Goal: Find specific page/section: Find specific page/section

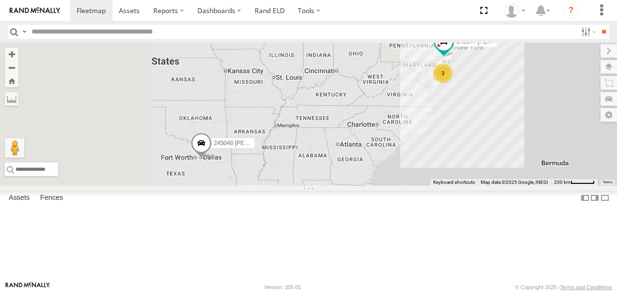
drag, startPoint x: 396, startPoint y: 216, endPoint x: 455, endPoint y: 179, distance: 70.0
click at [455, 180] on div "245047 [PERSON_NAME] 245048 [PERSON_NAME] 2 3" at bounding box center [308, 114] width 617 height 143
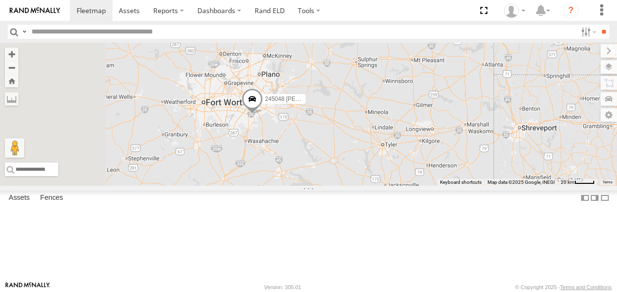
drag, startPoint x: 365, startPoint y: 196, endPoint x: 566, endPoint y: 230, distance: 204.2
click at [569, 186] on div "245047 [PERSON_NAME] 245048 [PERSON_NAME]" at bounding box center [308, 114] width 617 height 143
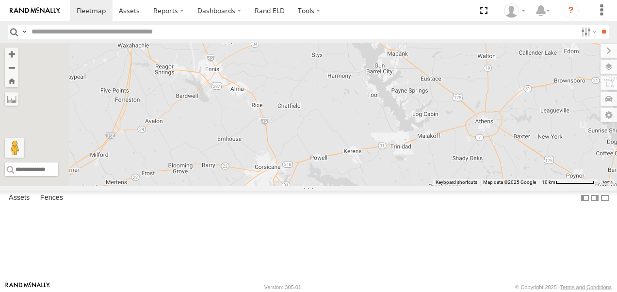
drag, startPoint x: 458, startPoint y: 238, endPoint x: 619, endPoint y: 313, distance: 177.4
click at [617, 292] on html at bounding box center [308, 146] width 617 height 292
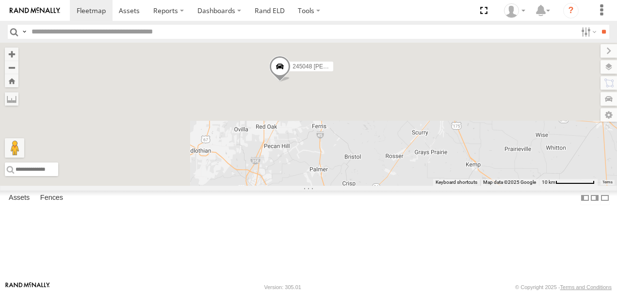
drag, startPoint x: 392, startPoint y: 151, endPoint x: 538, endPoint y: 313, distance: 217.8
click at [538, 292] on html at bounding box center [308, 146] width 617 height 292
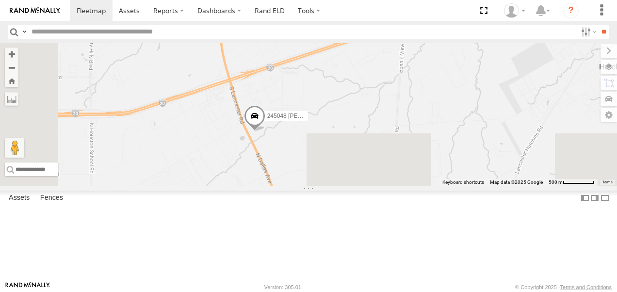
drag, startPoint x: 375, startPoint y: 241, endPoint x: 430, endPoint y: 136, distance: 118.5
click at [445, 119] on div "245047 [PERSON_NAME] 245048 [PERSON_NAME]" at bounding box center [308, 114] width 617 height 143
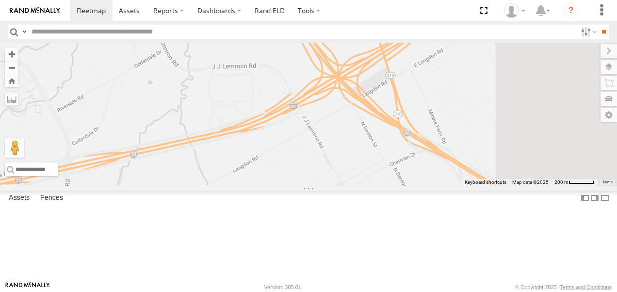
drag, startPoint x: 391, startPoint y: 117, endPoint x: 313, endPoint y: 263, distance: 165.4
click at [313, 186] on div "245047 [PERSON_NAME] 245048 [PERSON_NAME]" at bounding box center [308, 114] width 617 height 143
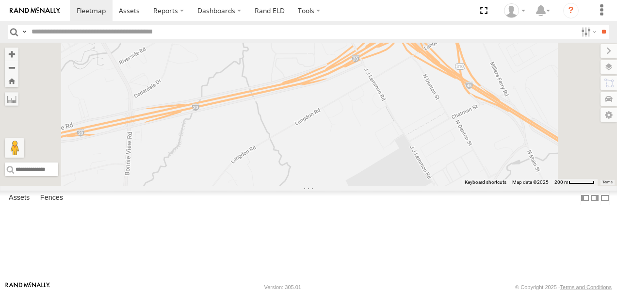
drag, startPoint x: 319, startPoint y: 240, endPoint x: 383, endPoint y: 190, distance: 81.0
click at [383, 186] on div "245047 [PERSON_NAME] 245048 [PERSON_NAME]" at bounding box center [308, 114] width 617 height 143
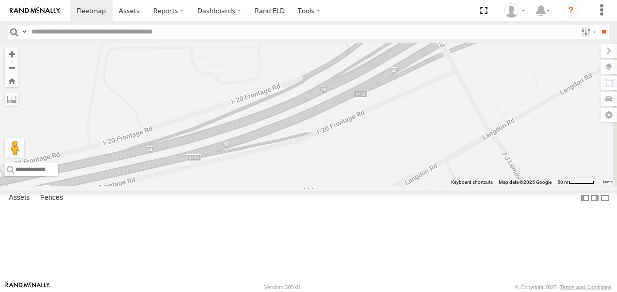
drag, startPoint x: 473, startPoint y: 124, endPoint x: 426, endPoint y: 259, distance: 142.9
click at [426, 186] on div "245047 [PERSON_NAME] 245048 [PERSON_NAME]" at bounding box center [308, 114] width 617 height 143
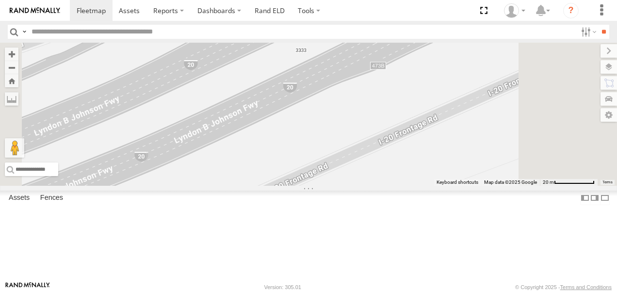
drag, startPoint x: 532, startPoint y: 74, endPoint x: 517, endPoint y: 120, distance: 48.5
click at [518, 120] on div "245047 [PERSON_NAME] 245048 [PERSON_NAME]" at bounding box center [308, 114] width 617 height 143
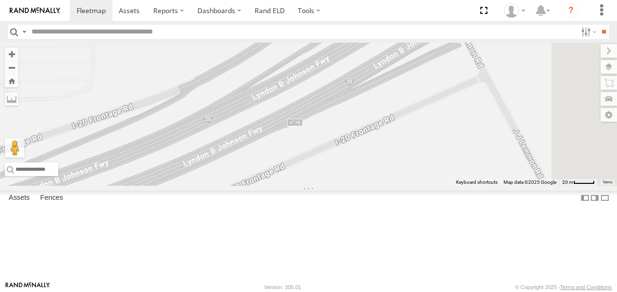
drag, startPoint x: 525, startPoint y: 103, endPoint x: 429, endPoint y: 141, distance: 103.7
click at [429, 141] on div at bounding box center [308, 114] width 617 height 143
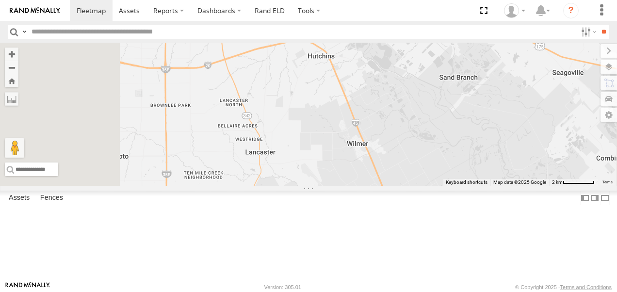
click at [0, 0] on link at bounding box center [0, 0] width 0 height 0
